Goal: Task Accomplishment & Management: Manage account settings

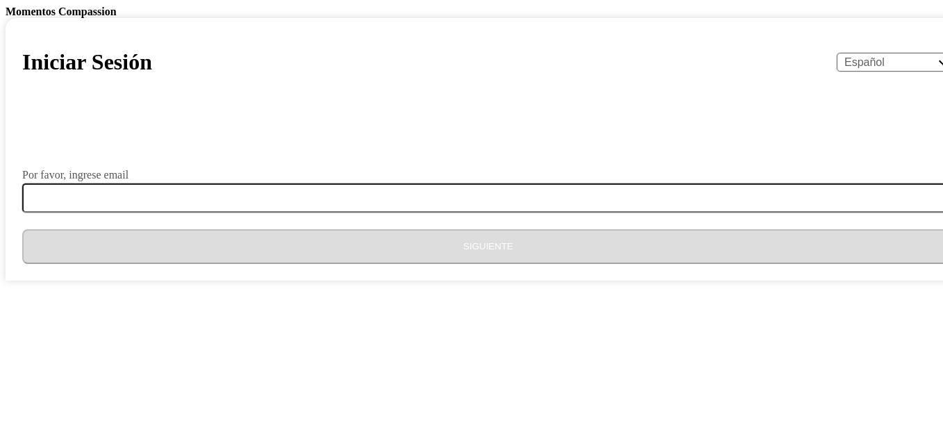
select select "es"
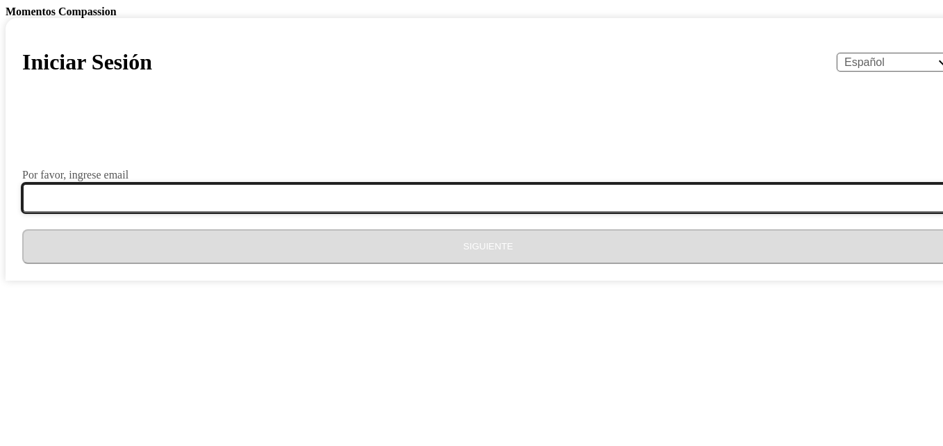
click at [390, 213] on input "Por favor, ingrese email" at bounding box center [496, 197] width 949 height 29
type input "[EMAIL_ADDRESS][DOMAIN_NAME]"
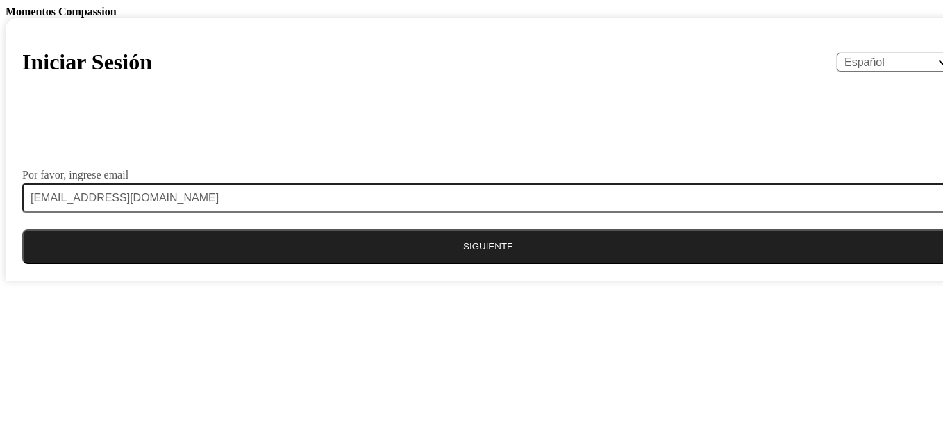
click at [433, 264] on button "Siguiente" at bounding box center [488, 246] width 932 height 35
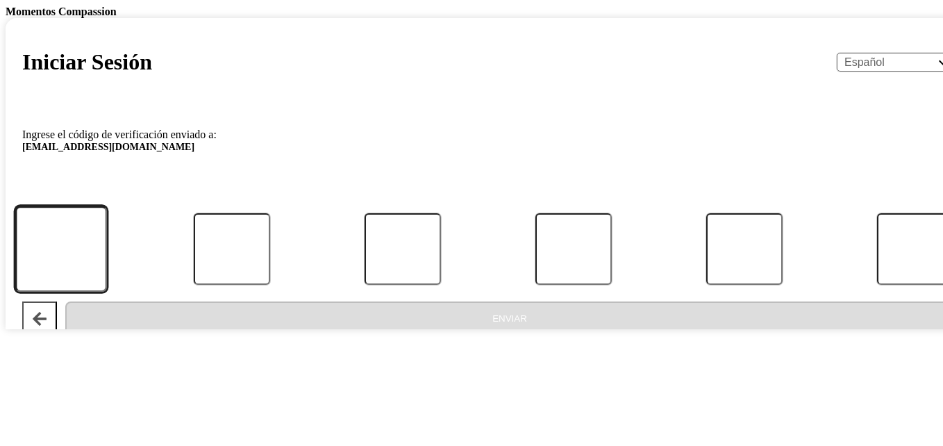
click at [107, 292] on input "Código" at bounding box center [61, 248] width 92 height 85
type input "2"
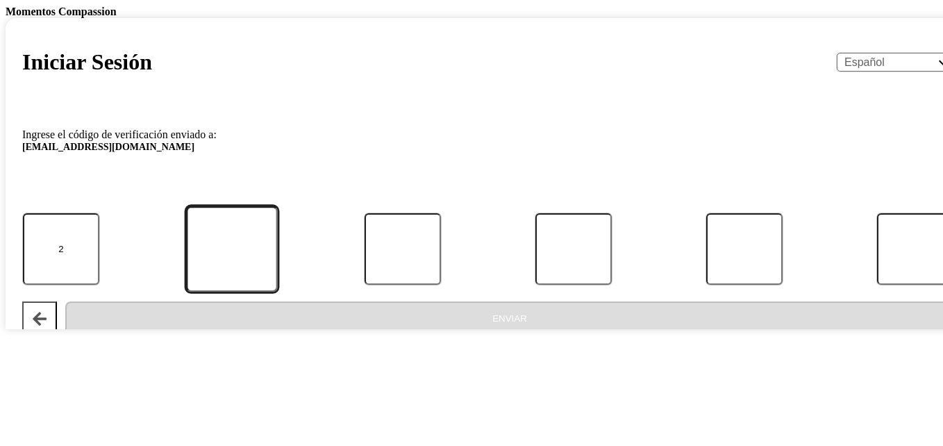
type input "0"
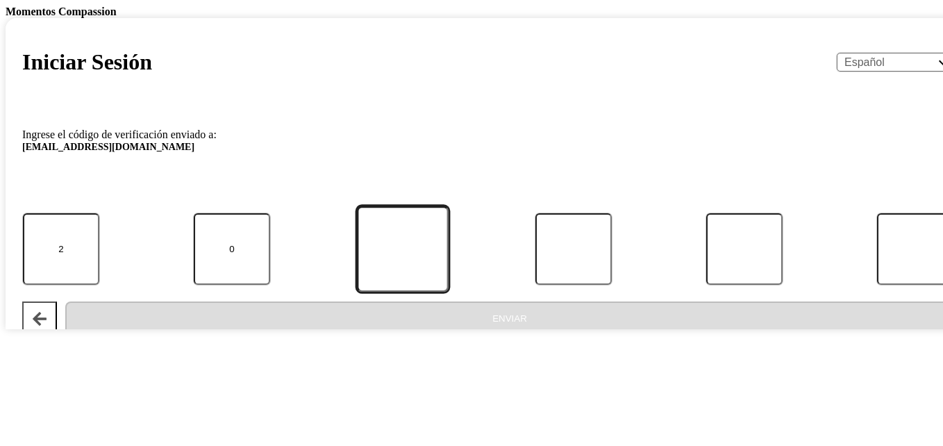
type input "3"
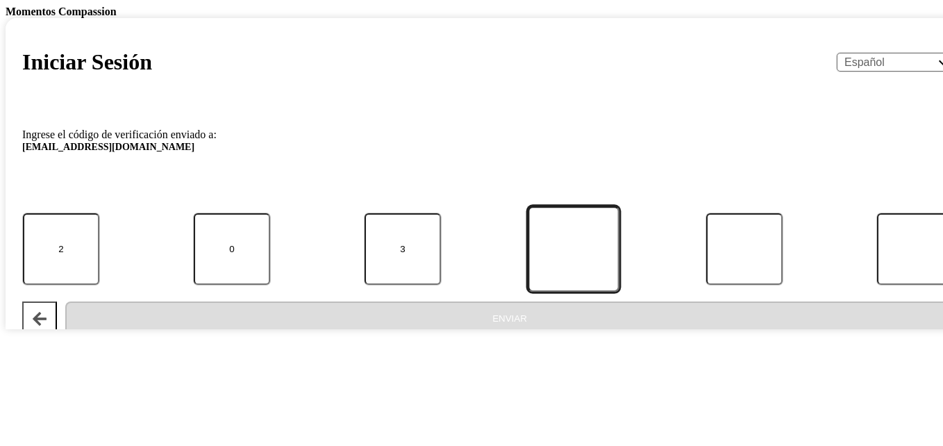
type input "2"
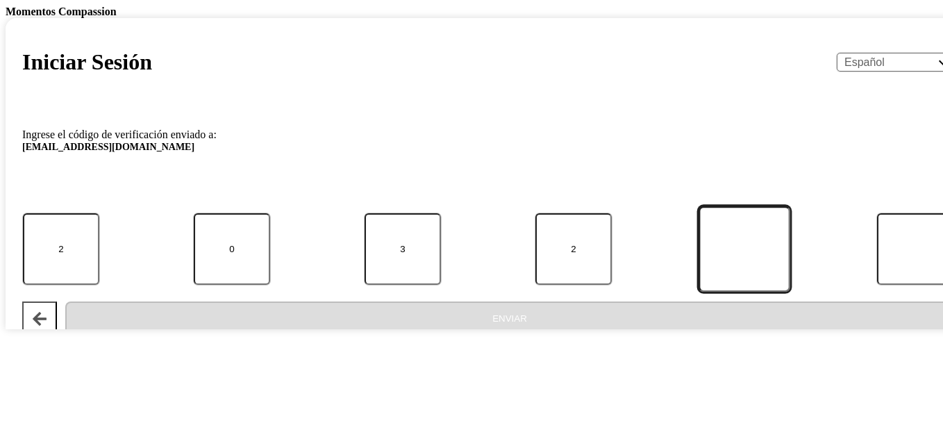
type input "7"
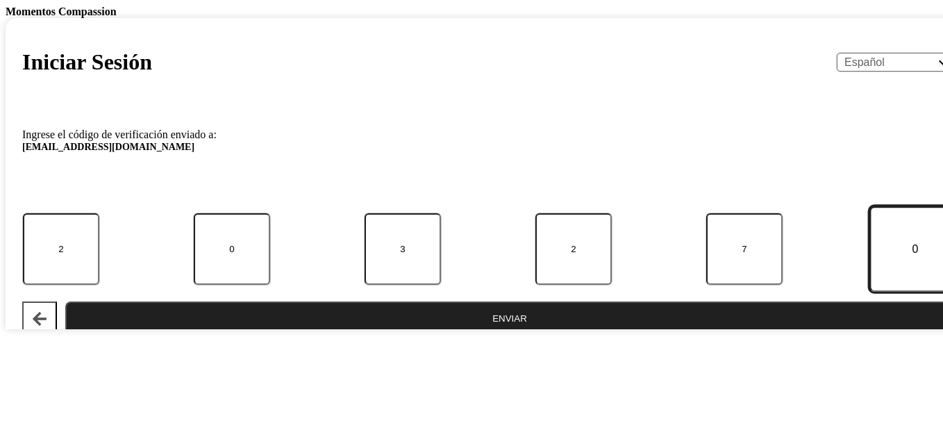
type input "0"
click at [461, 336] on button "Enviar" at bounding box center [509, 318] width 889 height 35
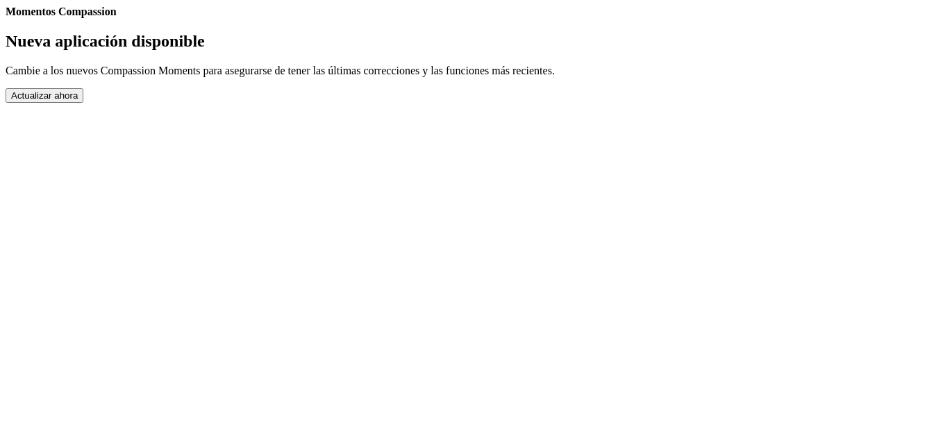
click at [83, 103] on button "Actualizar ahora" at bounding box center [45, 95] width 78 height 15
